Goal: Find specific fact: Find specific fact

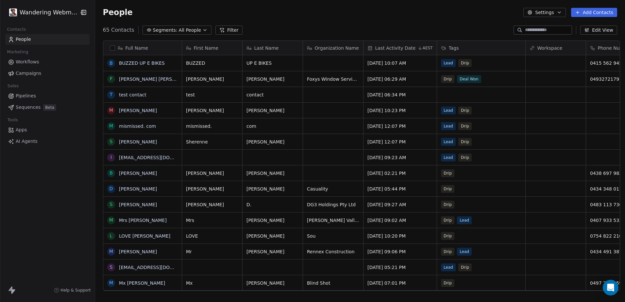
scroll to position [5, 5]
click at [153, 63] on link "BUZZED UP E BIKES" at bounding box center [142, 63] width 46 height 5
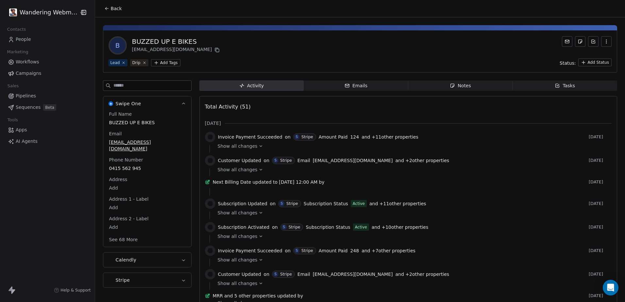
click at [260, 170] on icon at bounding box center [261, 169] width 2 height 1
click at [116, 7] on span "Back" at bounding box center [116, 8] width 11 height 7
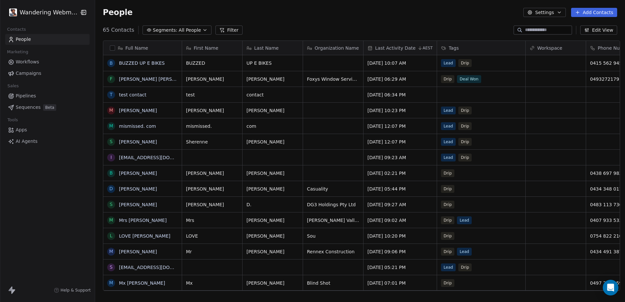
scroll to position [261, 528]
click at [538, 47] on span "Workspace" at bounding box center [550, 48] width 25 height 7
click at [60, 11] on html "Wandering Webmaster Contacts People Marketing Workflows Campaigns Sales Pipelin…" at bounding box center [312, 151] width 625 height 302
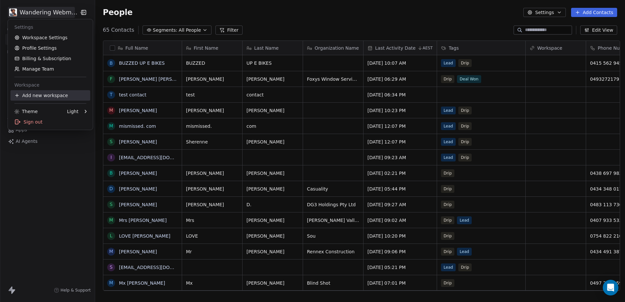
click at [51, 97] on div "Add new workspace" at bounding box center [50, 95] width 80 height 10
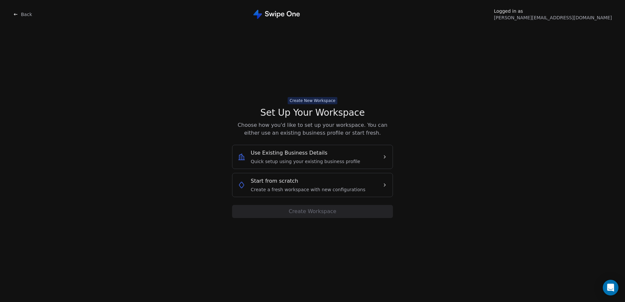
click at [29, 13] on span "Back" at bounding box center [26, 14] width 11 height 7
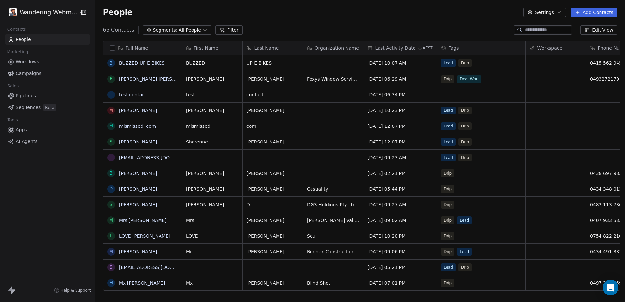
scroll to position [261, 528]
click at [189, 31] on span "All People" at bounding box center [190, 30] width 22 height 7
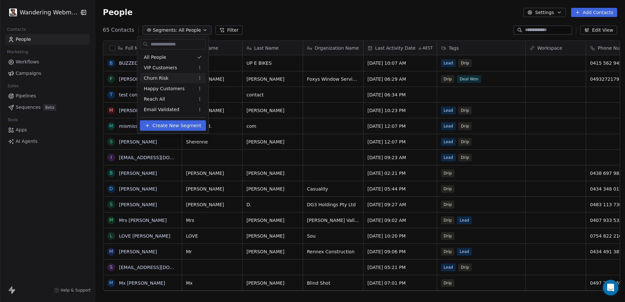
click at [168, 79] on div "Churn Risk" at bounding box center [173, 78] width 66 height 10
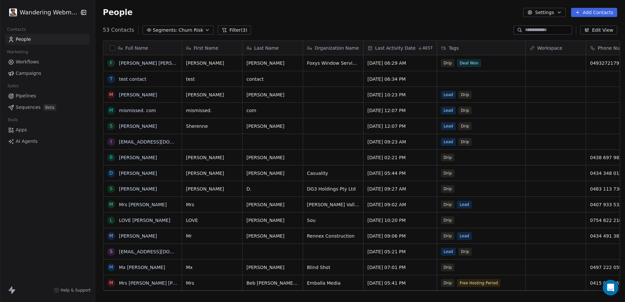
click at [205, 28] on icon "button" at bounding box center [207, 29] width 5 height 5
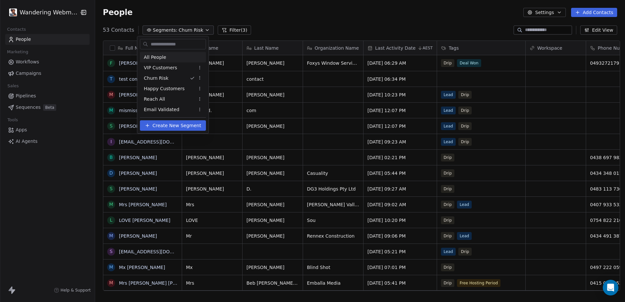
click at [179, 58] on div "All People" at bounding box center [173, 57] width 66 height 10
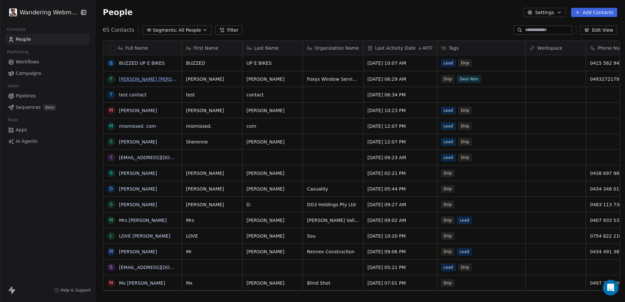
click at [125, 78] on link "[PERSON_NAME] [PERSON_NAME]" at bounding box center [158, 79] width 78 height 5
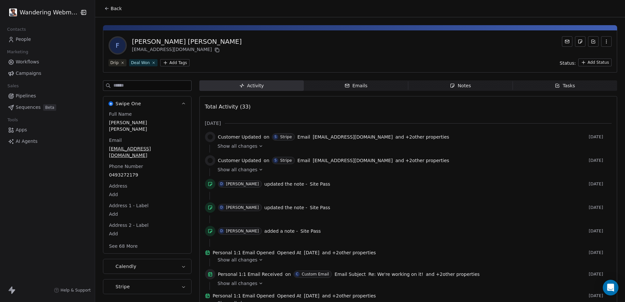
click at [421, 89] on span "Notes Notes" at bounding box center [460, 85] width 105 height 10
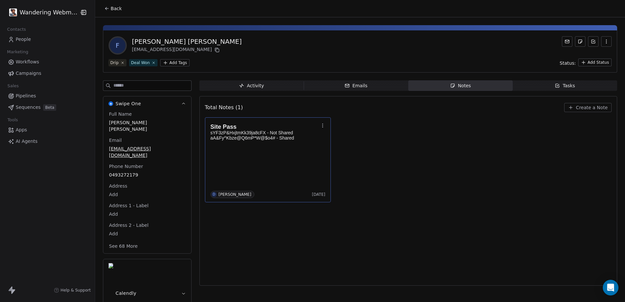
click at [274, 140] on p "sYF3zP&HxjtmKk39ja8cFX - Not Shared aA&Fy^Kbze@Q6mP*W@$o4# - Shared" at bounding box center [265, 135] width 109 height 10
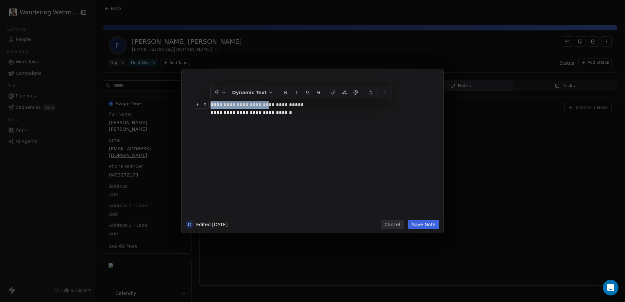
drag, startPoint x: 273, startPoint y: 104, endPoint x: 212, endPoint y: 106, distance: 61.5
click at [212, 106] on div "**********" at bounding box center [320, 109] width 219 height 16
copy div "**********"
